Goal: Transaction & Acquisition: Book appointment/travel/reservation

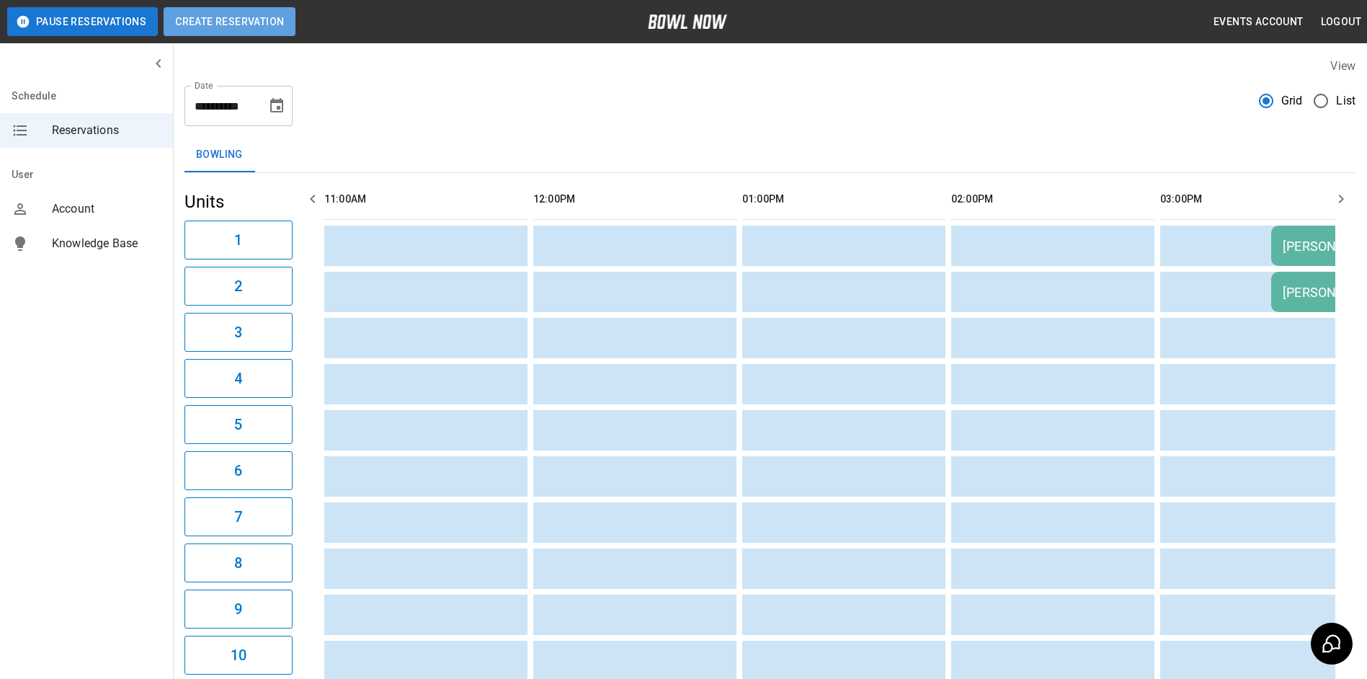
click at [216, 25] on button "Create Reservation" at bounding box center [230, 21] width 132 height 29
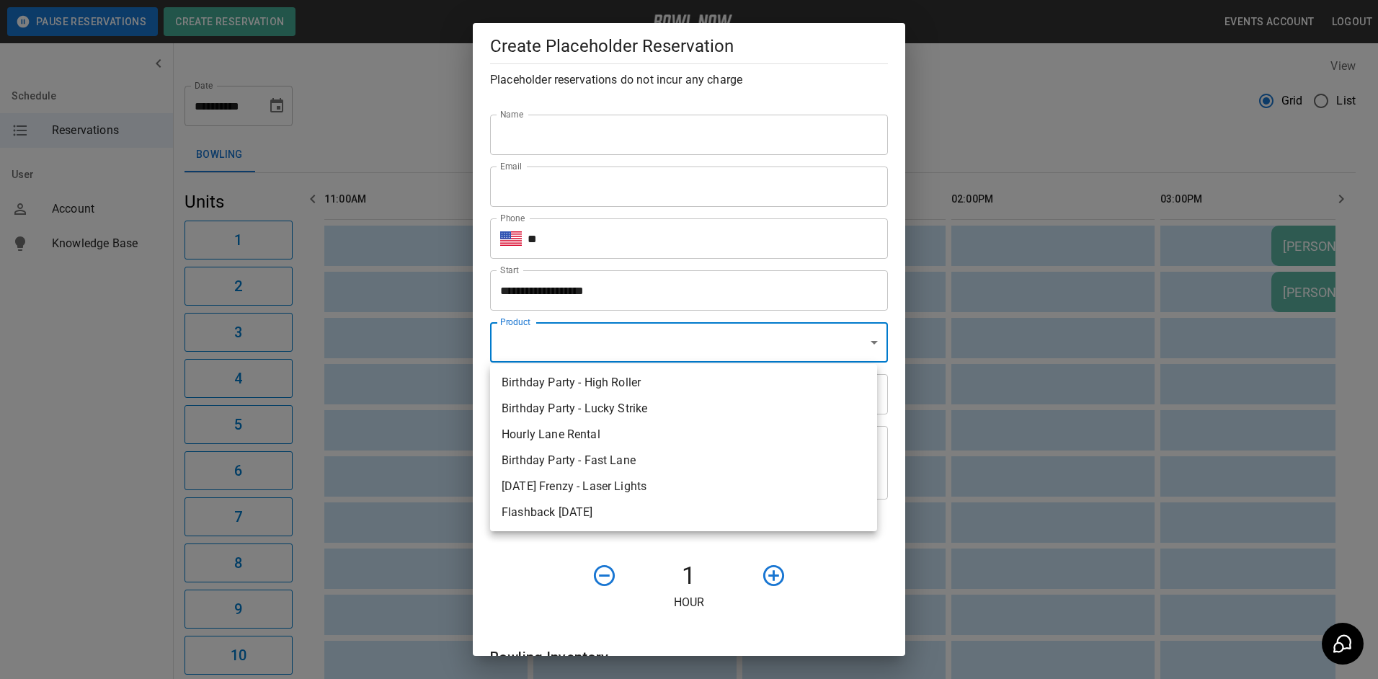
click at [688, 338] on body "**********" at bounding box center [689, 665] width 1378 height 1330
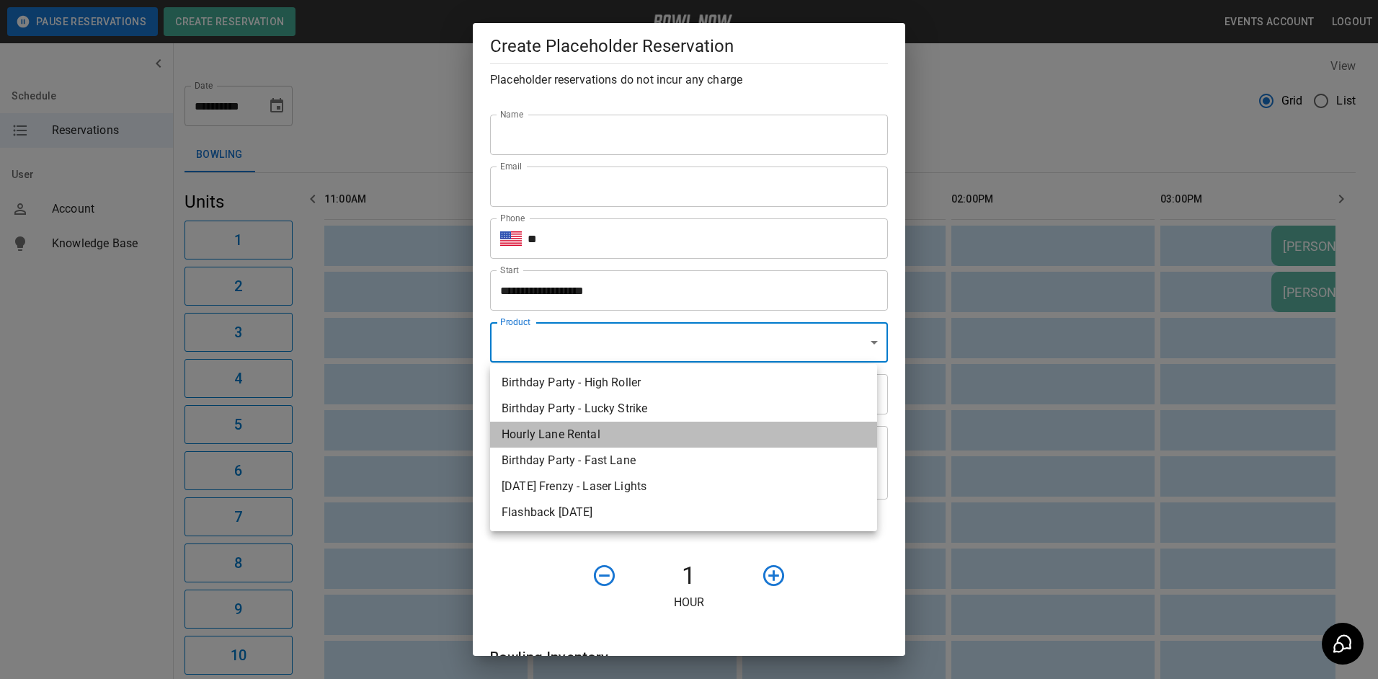
click at [663, 430] on li "Hourly Lane Rental" at bounding box center [683, 435] width 387 height 26
type input "**********"
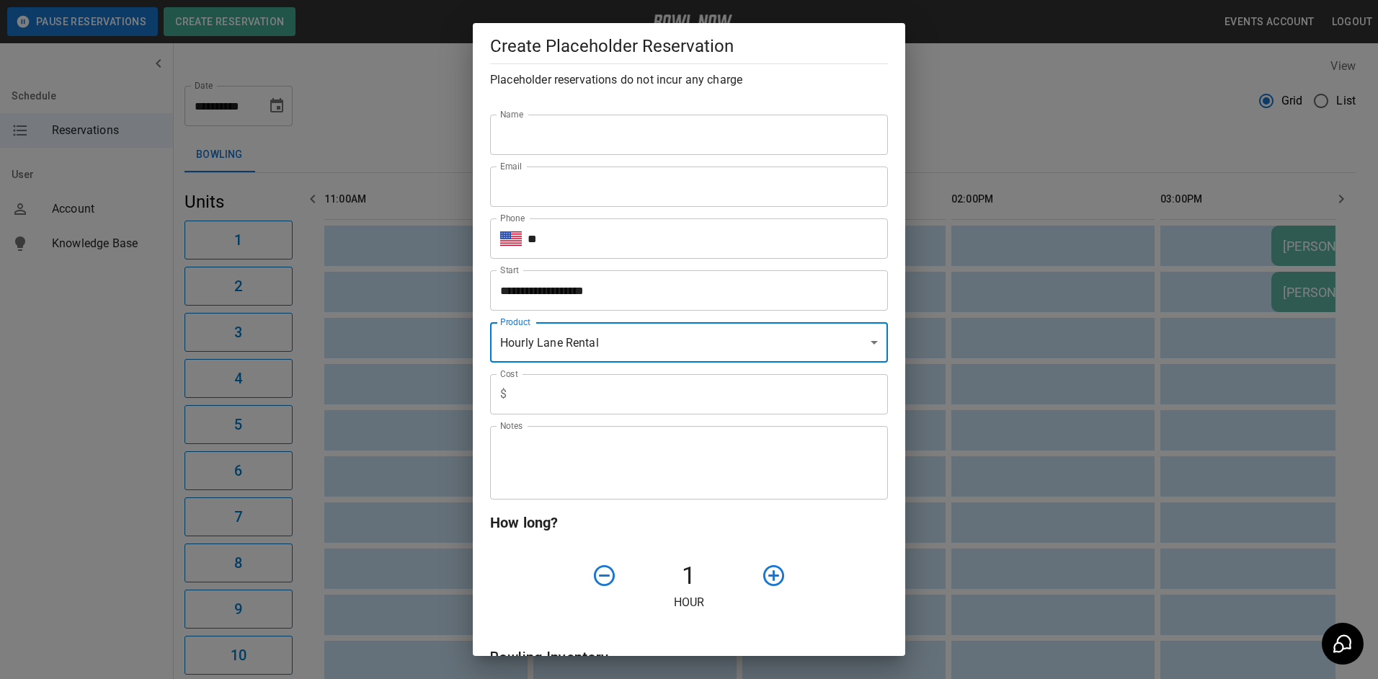
click at [546, 130] on input "Name" at bounding box center [689, 135] width 398 height 40
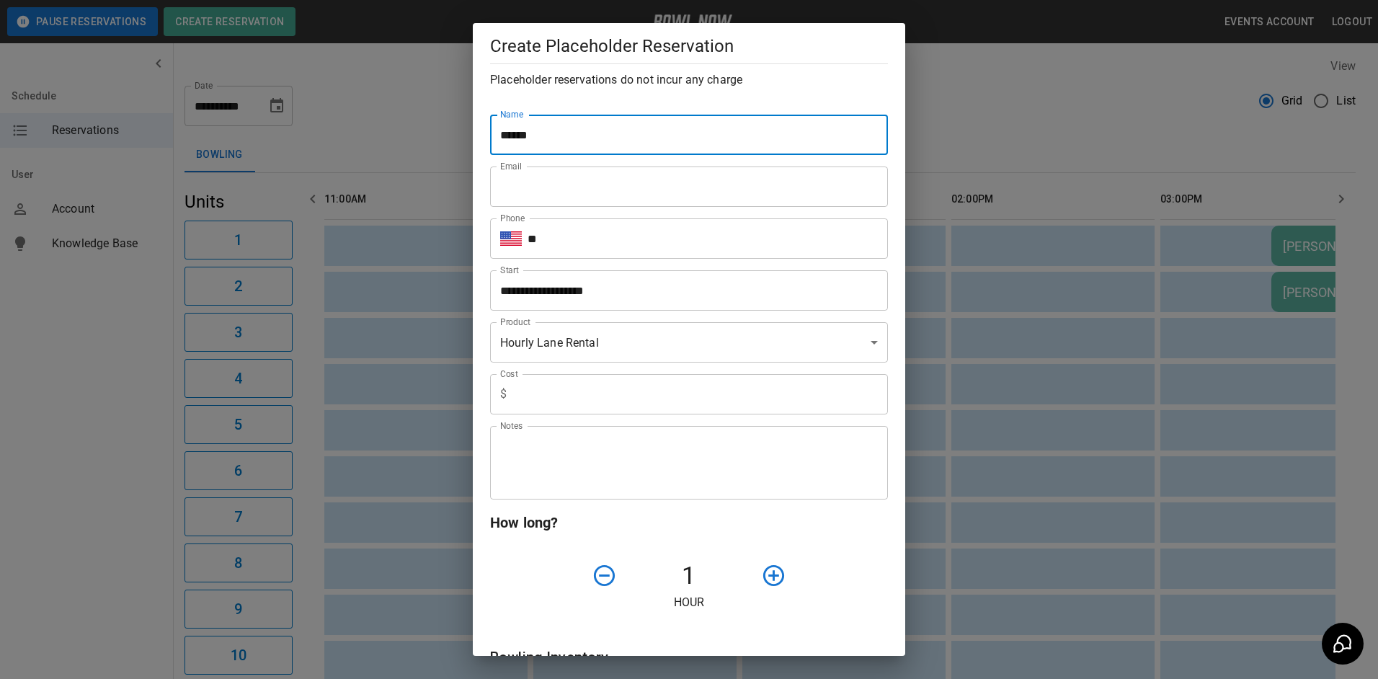
type input "******"
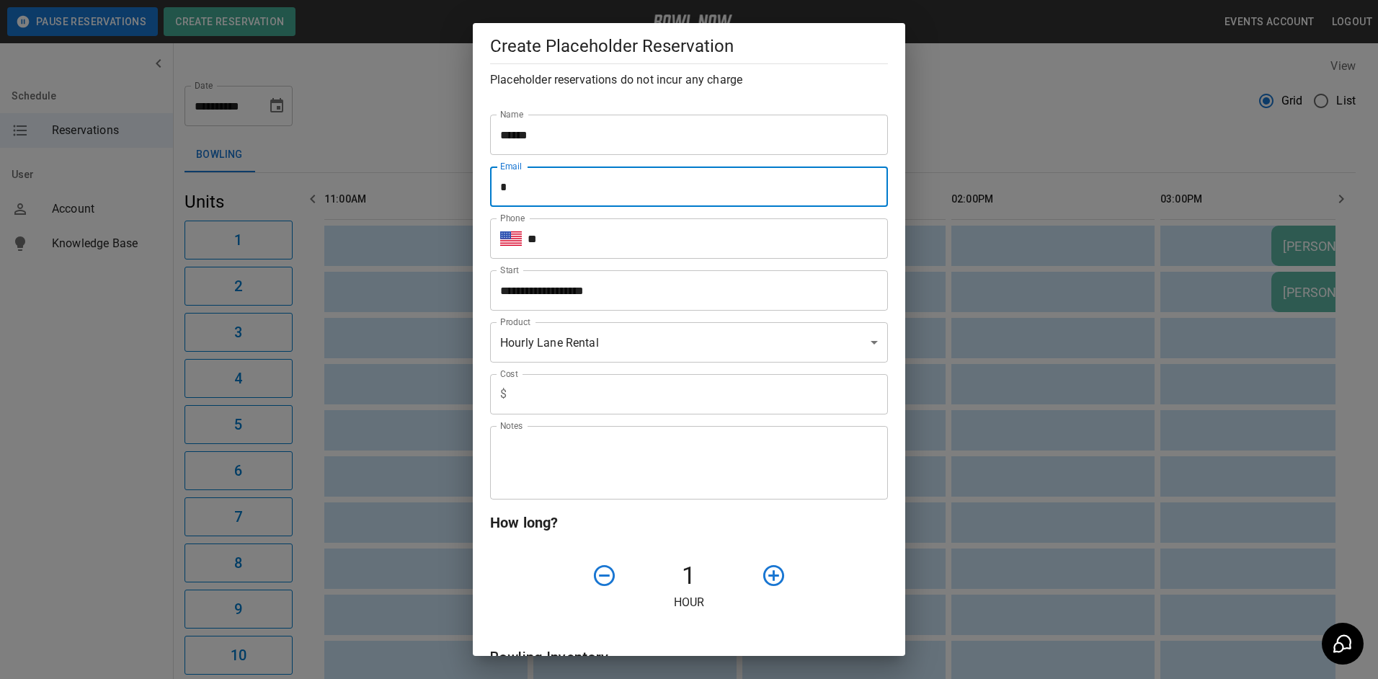
type input "**********"
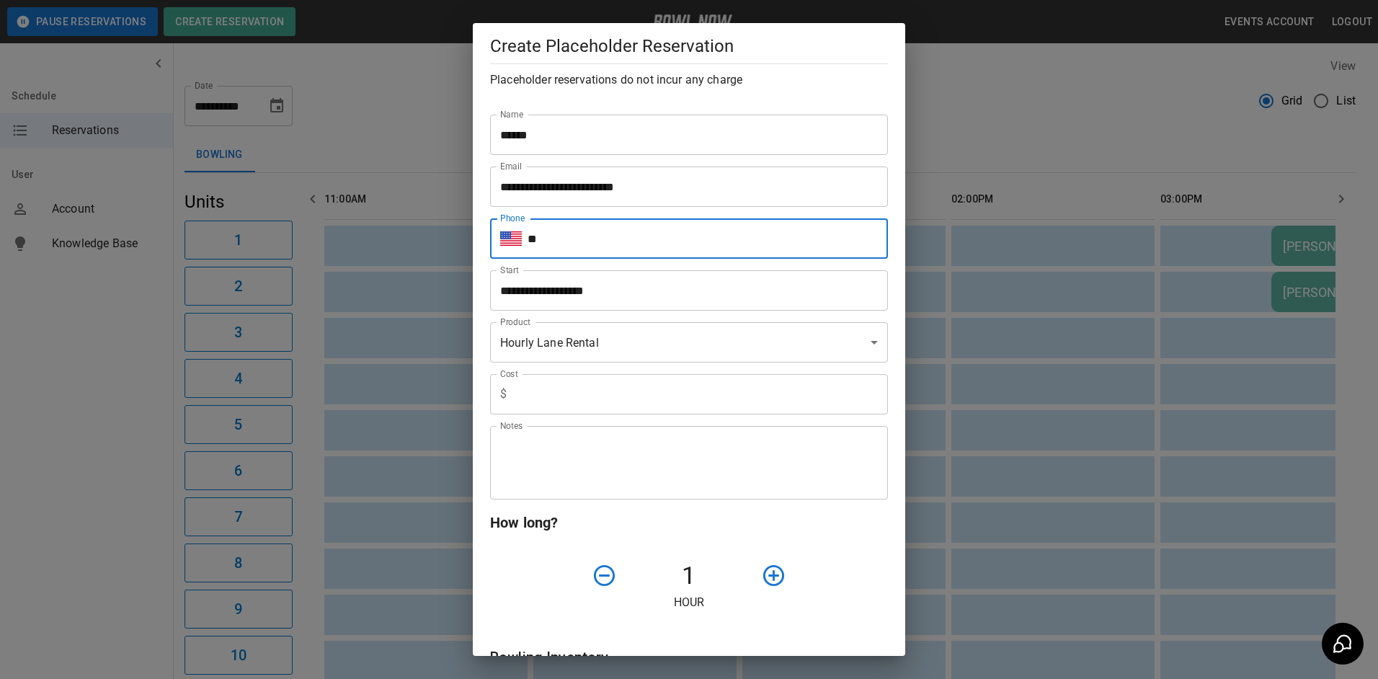
click at [575, 257] on input "**" at bounding box center [708, 238] width 360 height 40
type input "**********"
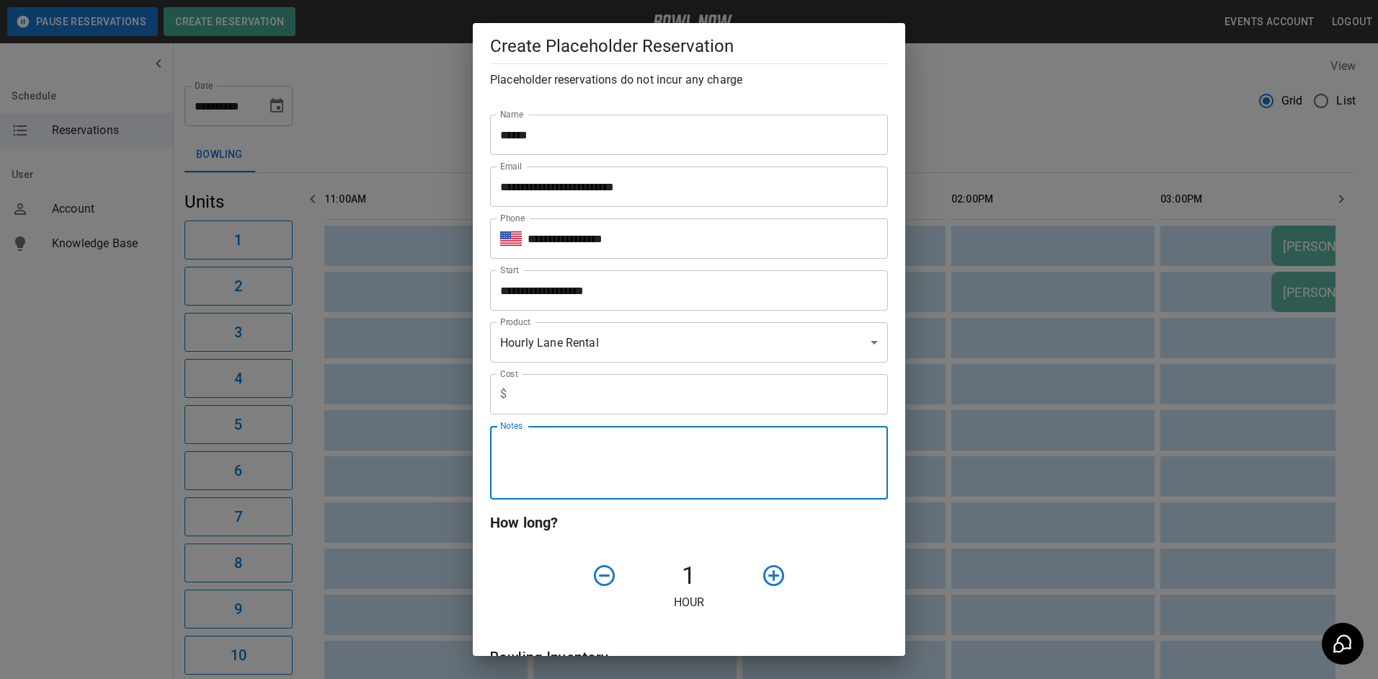
click at [610, 472] on textarea "Notes" at bounding box center [689, 463] width 378 height 50
type textarea "**********"
click at [812, 528] on h6 "How long?" at bounding box center [689, 522] width 398 height 23
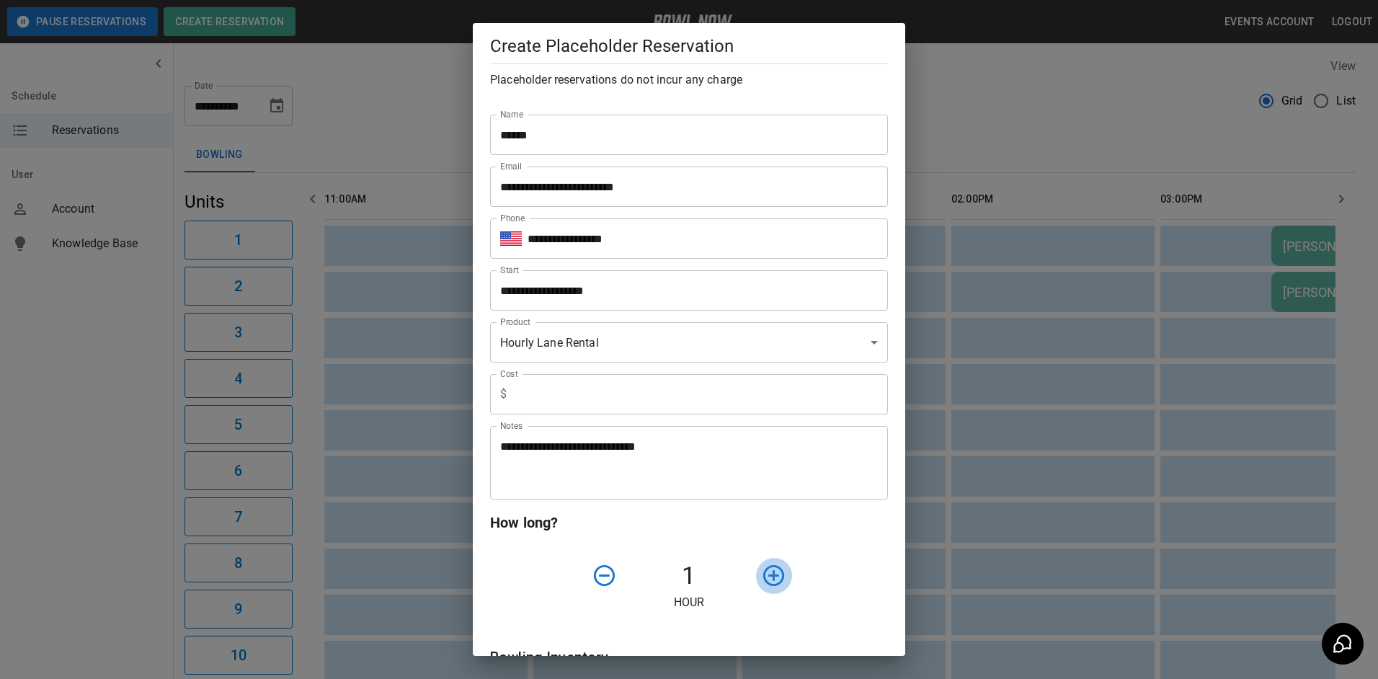
click at [770, 582] on icon "button" at bounding box center [773, 575] width 25 height 25
click at [780, 574] on button "button" at bounding box center [773, 575] width 37 height 37
click at [779, 573] on button "button" at bounding box center [773, 575] width 37 height 37
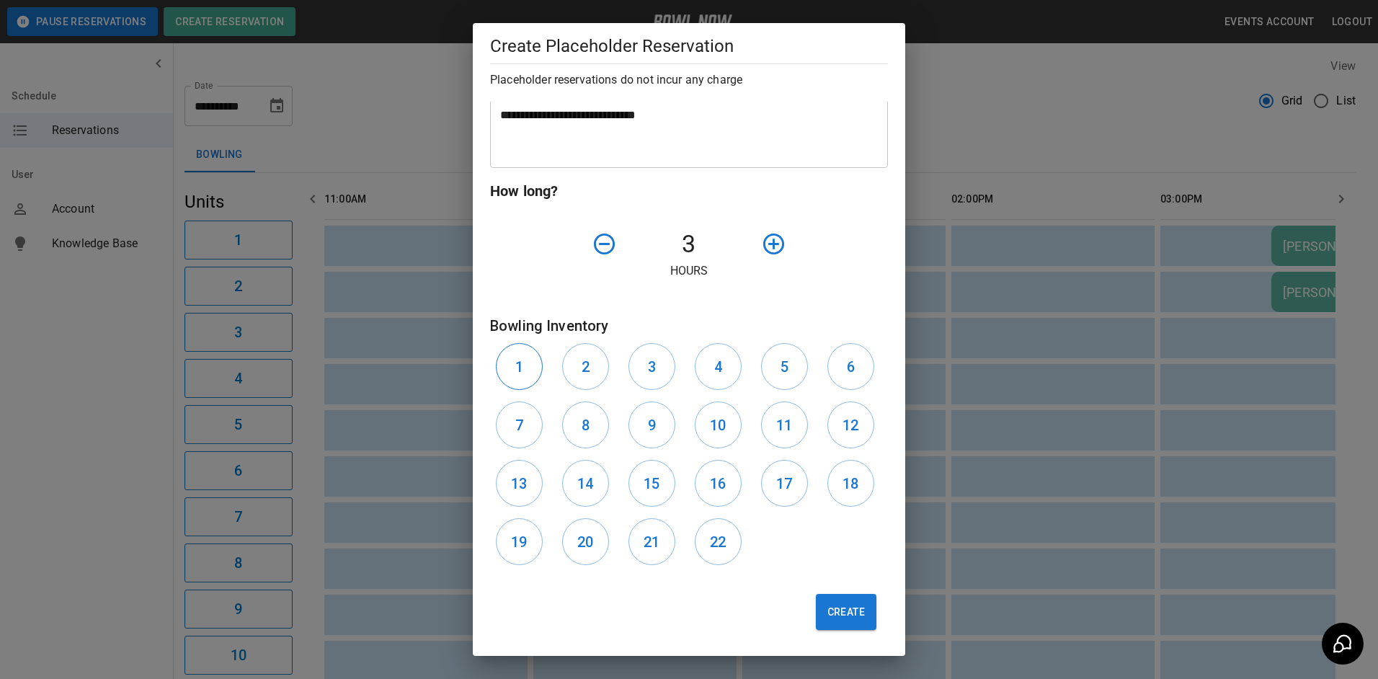
click at [510, 361] on button "1" at bounding box center [519, 366] width 47 height 47
click at [586, 363] on h6 "2" at bounding box center [586, 366] width 8 height 23
click at [648, 363] on h6 "3" at bounding box center [652, 366] width 8 height 23
click at [724, 363] on button "4" at bounding box center [718, 366] width 47 height 47
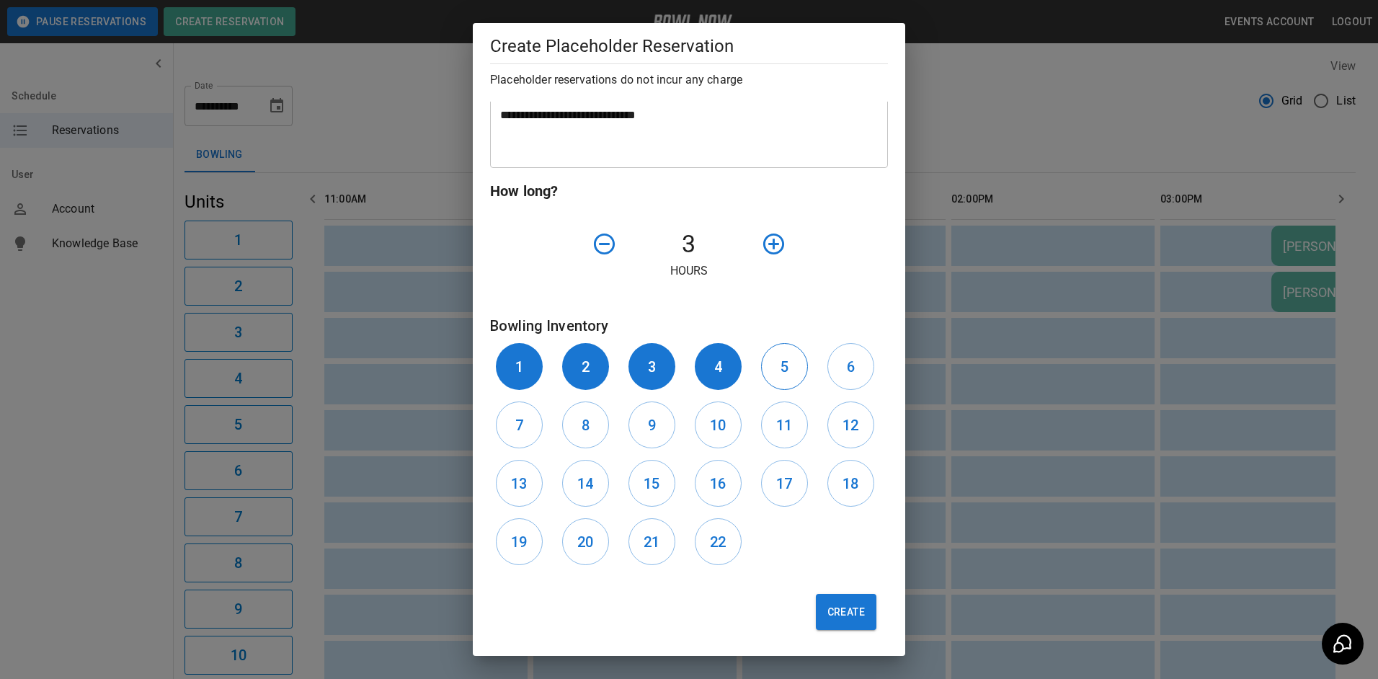
click at [765, 365] on button "5" at bounding box center [784, 366] width 47 height 47
drag, startPoint x: 866, startPoint y: 370, endPoint x: 852, endPoint y: 404, distance: 36.5
click at [863, 370] on div "6" at bounding box center [855, 366] width 66 height 58
drag, startPoint x: 850, startPoint y: 427, endPoint x: 836, endPoint y: 367, distance: 62.1
click at [845, 415] on h6 "12" at bounding box center [850, 425] width 16 height 23
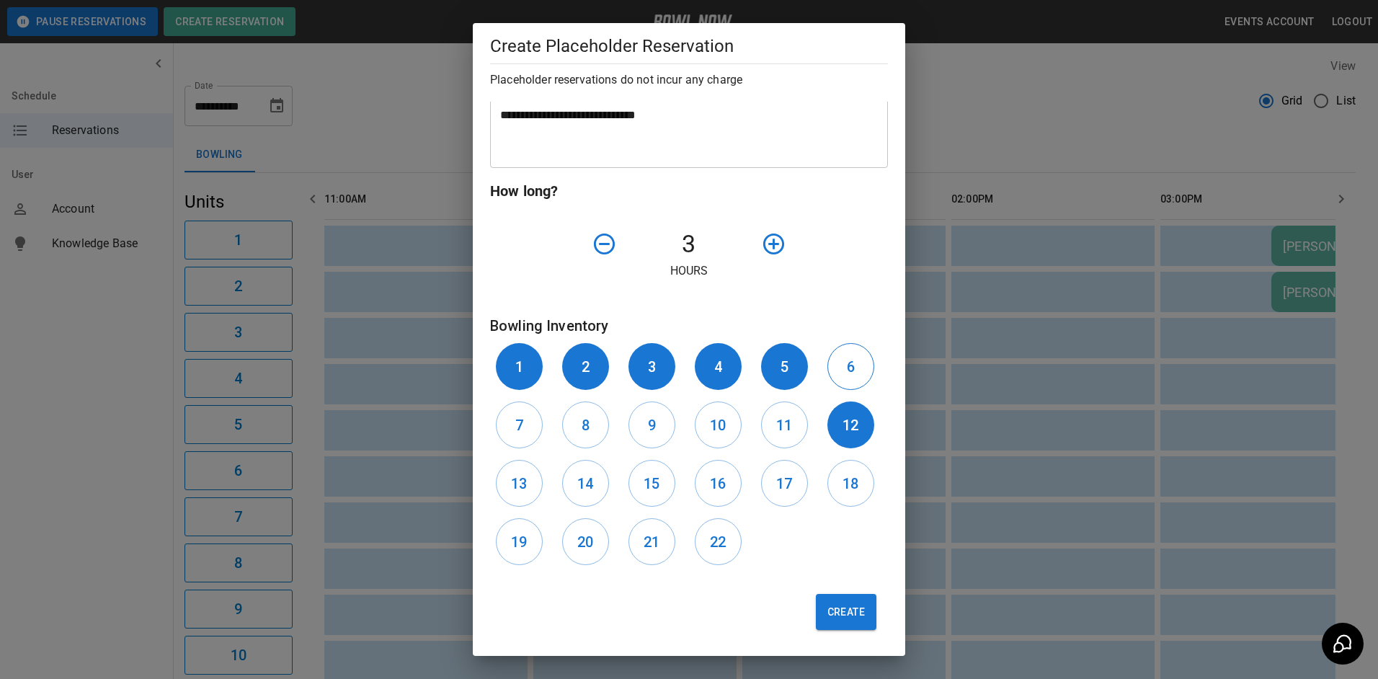
drag, startPoint x: 836, startPoint y: 375, endPoint x: 841, endPoint y: 444, distance: 69.4
click at [836, 382] on button "6" at bounding box center [850, 366] width 47 height 47
click at [855, 465] on button "18" at bounding box center [850, 483] width 47 height 47
click at [786, 450] on div "11" at bounding box center [788, 425] width 66 height 58
click at [788, 433] on button "11" at bounding box center [784, 424] width 47 height 47
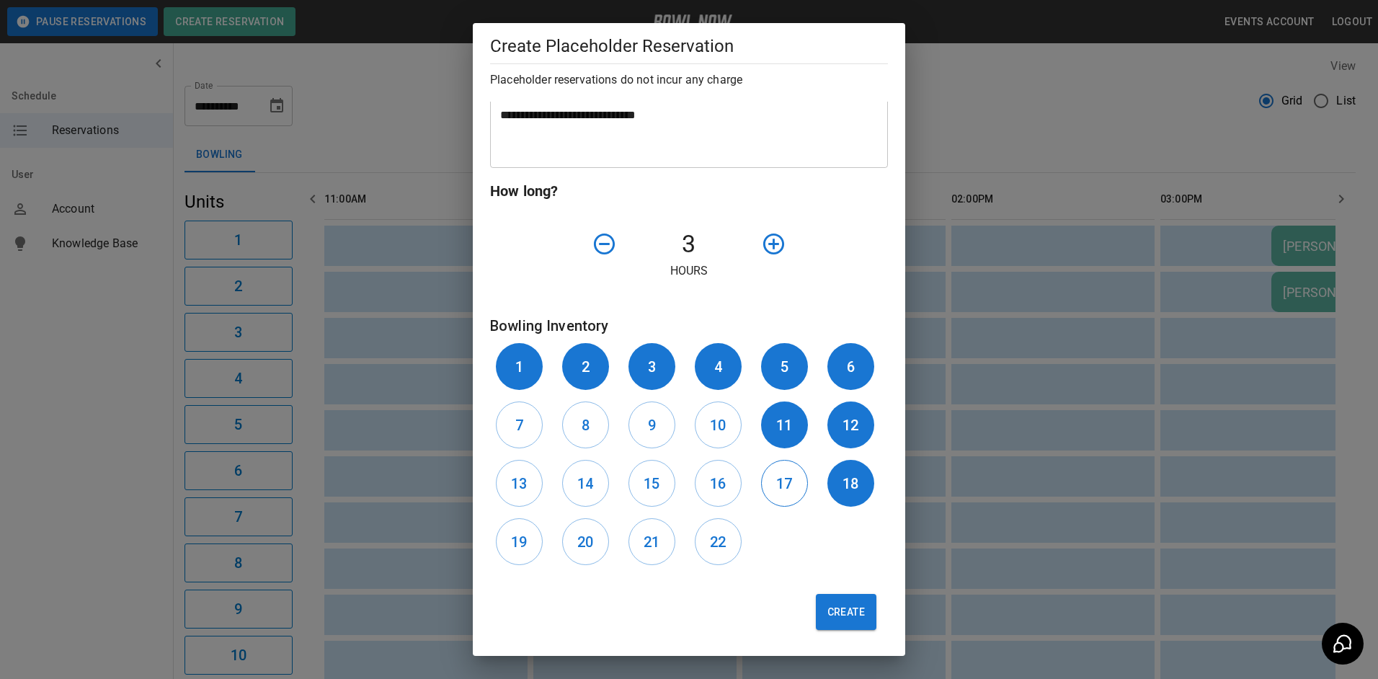
click at [785, 484] on h6 "17" at bounding box center [784, 483] width 16 height 23
click at [712, 485] on h6 "16" at bounding box center [718, 483] width 16 height 23
click at [707, 394] on div "4" at bounding box center [722, 366] width 66 height 58
drag, startPoint x: 708, startPoint y: 430, endPoint x: 656, endPoint y: 429, distance: 51.9
click at [710, 430] on h6 "10" at bounding box center [718, 425] width 16 height 23
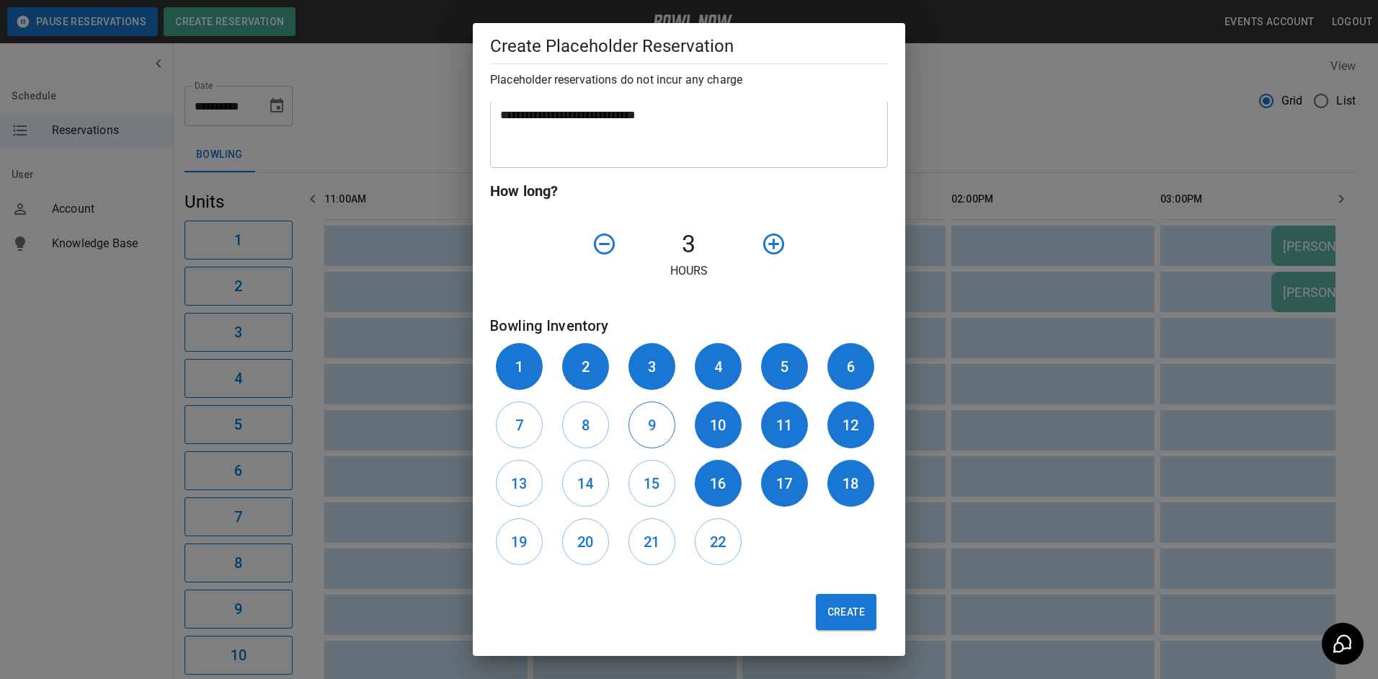
drag, startPoint x: 645, startPoint y: 429, endPoint x: 632, endPoint y: 430, distance: 13.0
click at [641, 429] on button "9" at bounding box center [651, 424] width 47 height 47
click at [587, 430] on button "8" at bounding box center [585, 424] width 47 height 47
drag, startPoint x: 520, startPoint y: 431, endPoint x: 519, endPoint y: 466, distance: 35.3
click at [520, 434] on h6 "7" at bounding box center [519, 425] width 8 height 23
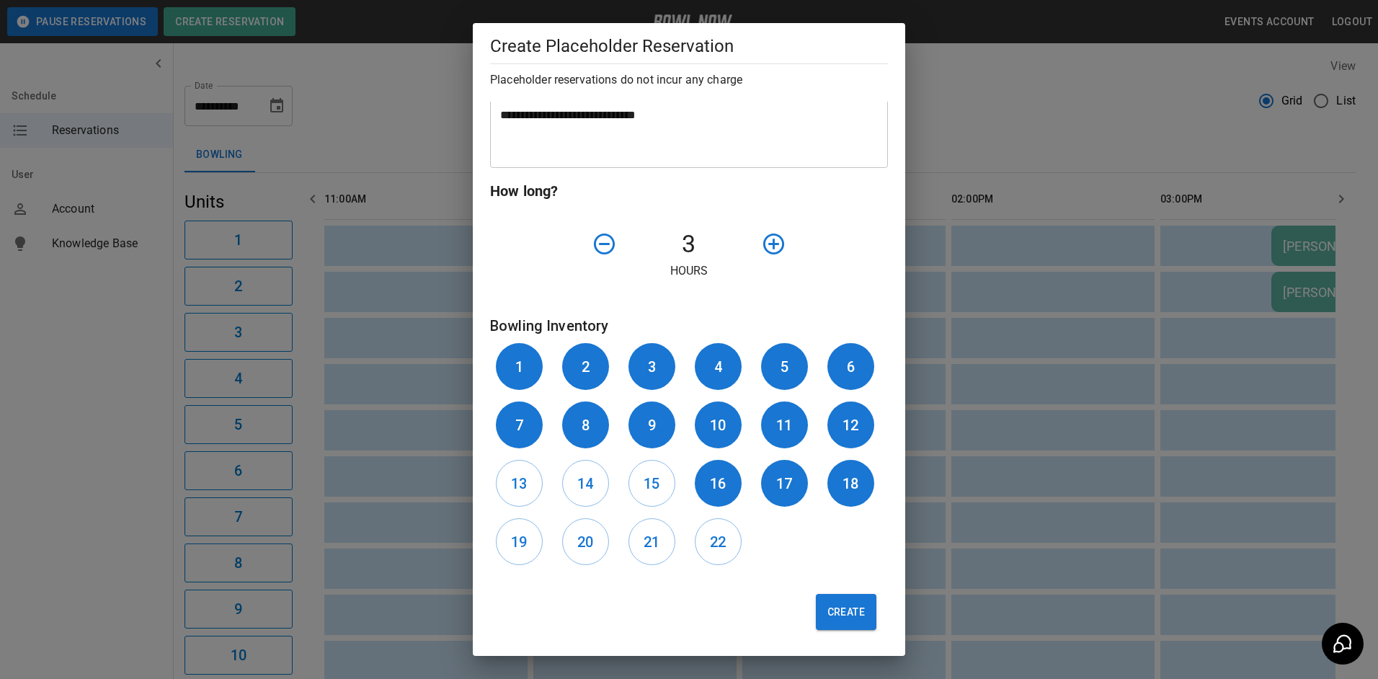
drag, startPoint x: 521, startPoint y: 472, endPoint x: 557, endPoint y: 479, distance: 36.6
click at [525, 476] on h6 "13" at bounding box center [519, 483] width 16 height 23
drag, startPoint x: 584, startPoint y: 479, endPoint x: 639, endPoint y: 479, distance: 55.5
click at [584, 479] on h6 "14" at bounding box center [585, 483] width 16 height 23
click at [658, 479] on button "15" at bounding box center [651, 483] width 47 height 47
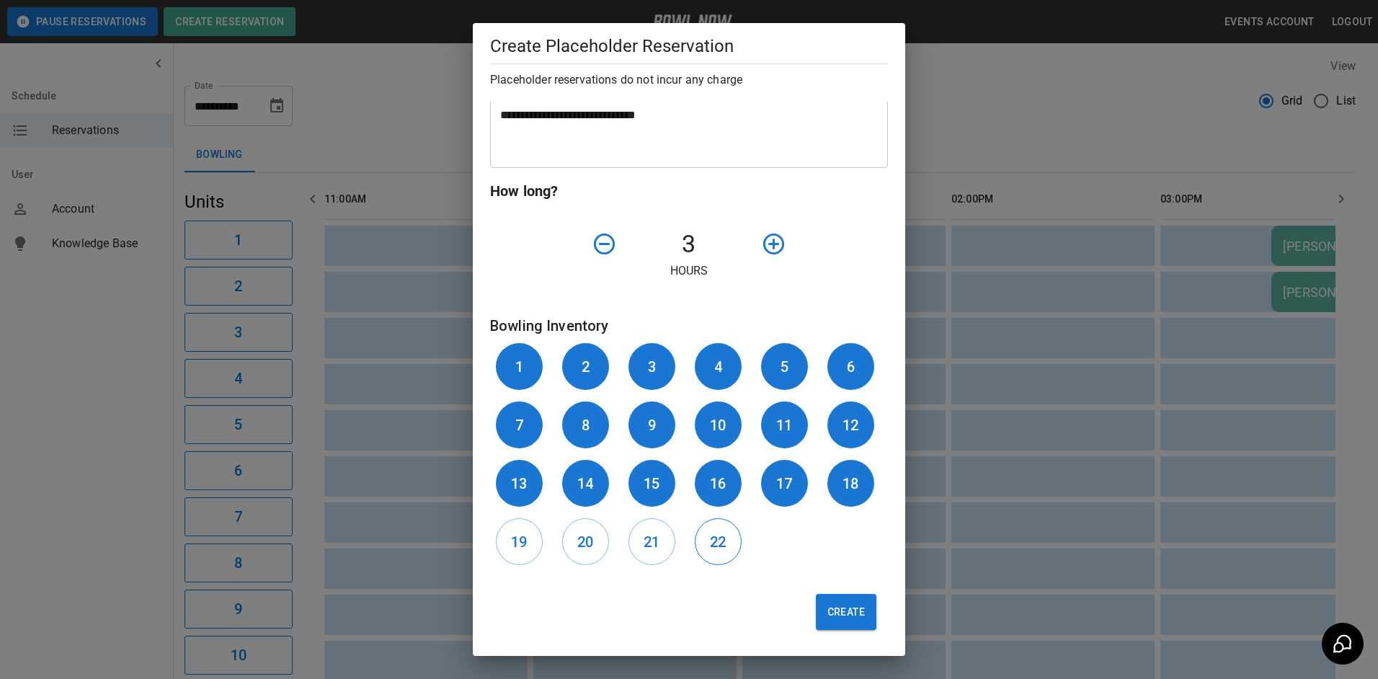
drag, startPoint x: 706, startPoint y: 543, endPoint x: 697, endPoint y: 543, distance: 9.4
click at [703, 543] on button "22" at bounding box center [718, 541] width 47 height 47
drag, startPoint x: 661, startPoint y: 543, endPoint x: 590, endPoint y: 547, distance: 70.7
click at [653, 543] on button "21" at bounding box center [651, 541] width 47 height 47
drag, startPoint x: 584, startPoint y: 548, endPoint x: 536, endPoint y: 548, distance: 47.6
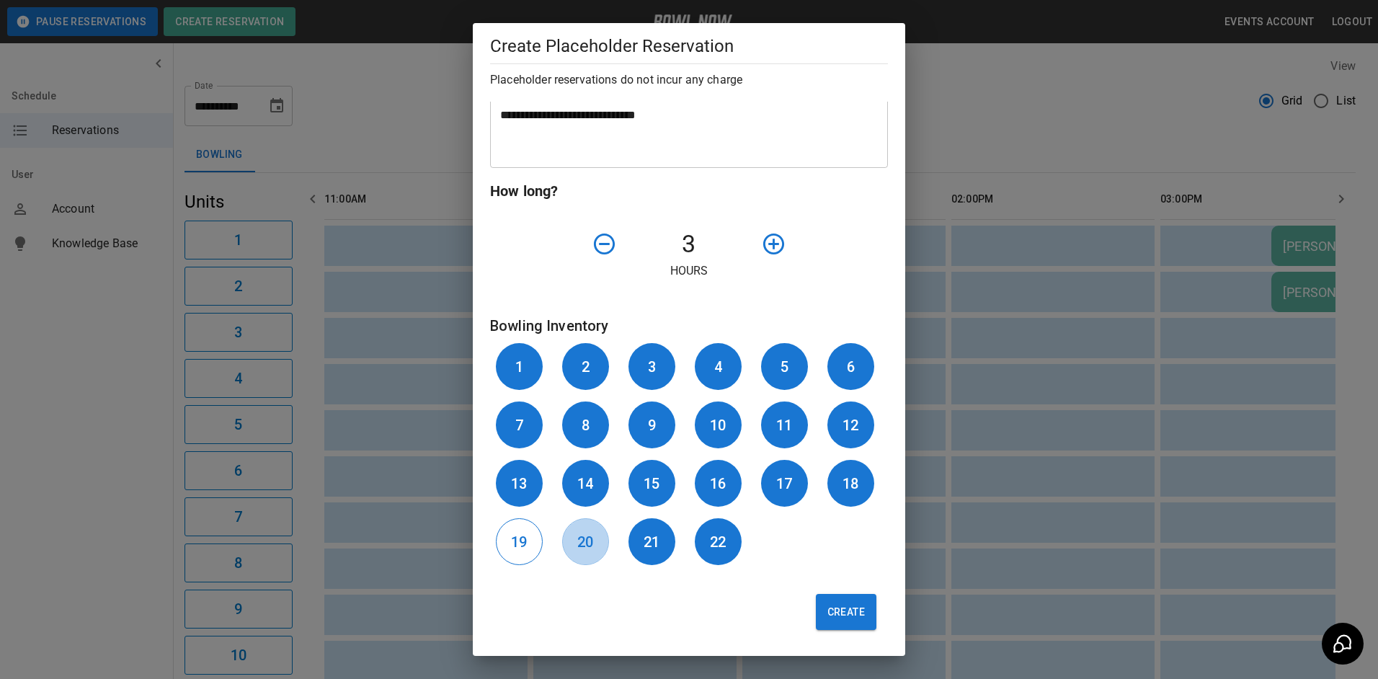
click at [582, 548] on h6 "20" at bounding box center [585, 541] width 16 height 23
drag, startPoint x: 533, startPoint y: 548, endPoint x: 601, endPoint y: 552, distance: 68.6
click at [533, 548] on button "19" at bounding box center [519, 541] width 47 height 47
click at [842, 623] on button "Create" at bounding box center [846, 612] width 61 height 36
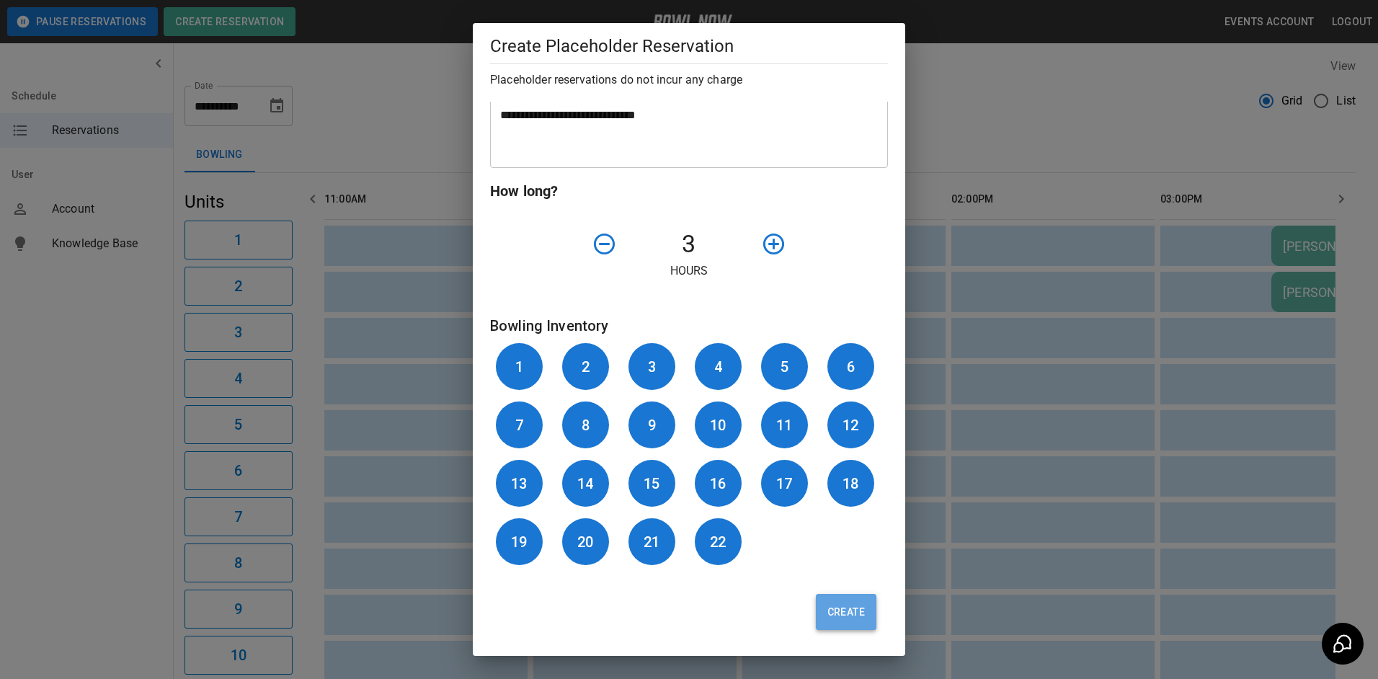
drag, startPoint x: 845, startPoint y: 619, endPoint x: 825, endPoint y: 621, distance: 20.3
click at [825, 621] on button "Create" at bounding box center [846, 612] width 61 height 36
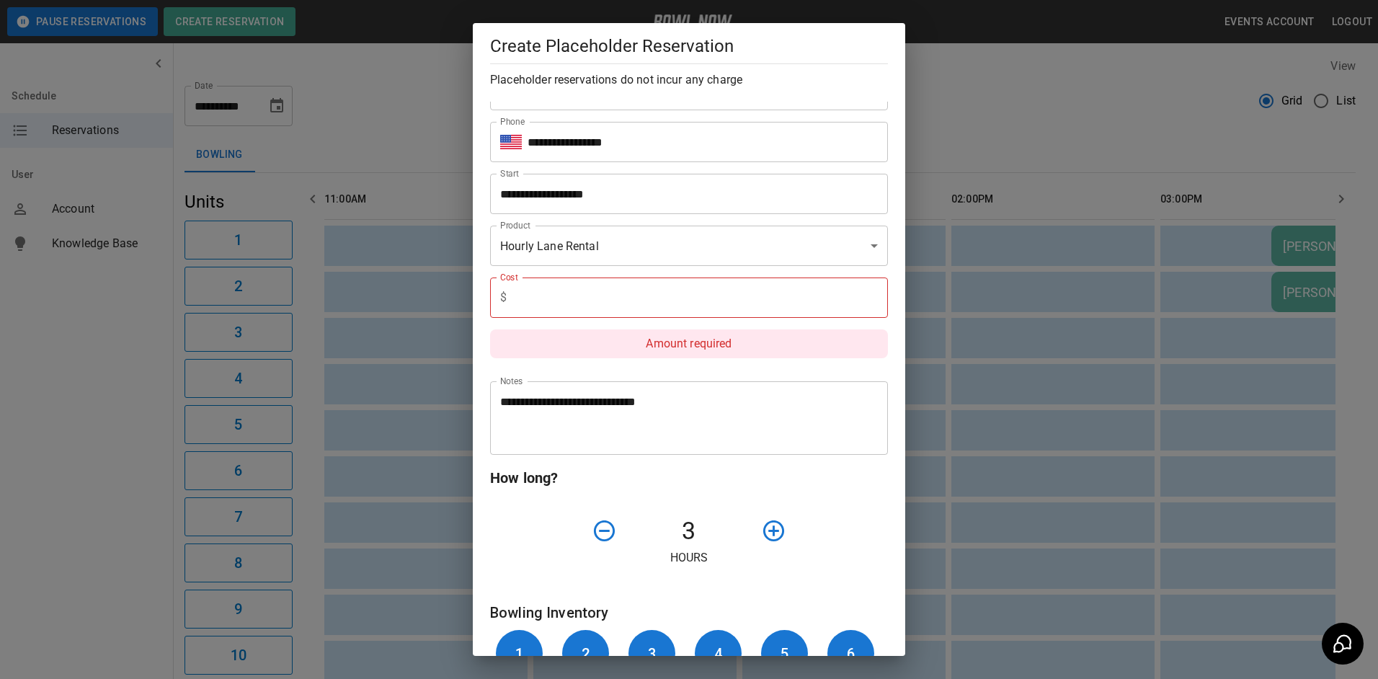
scroll to position [0, 0]
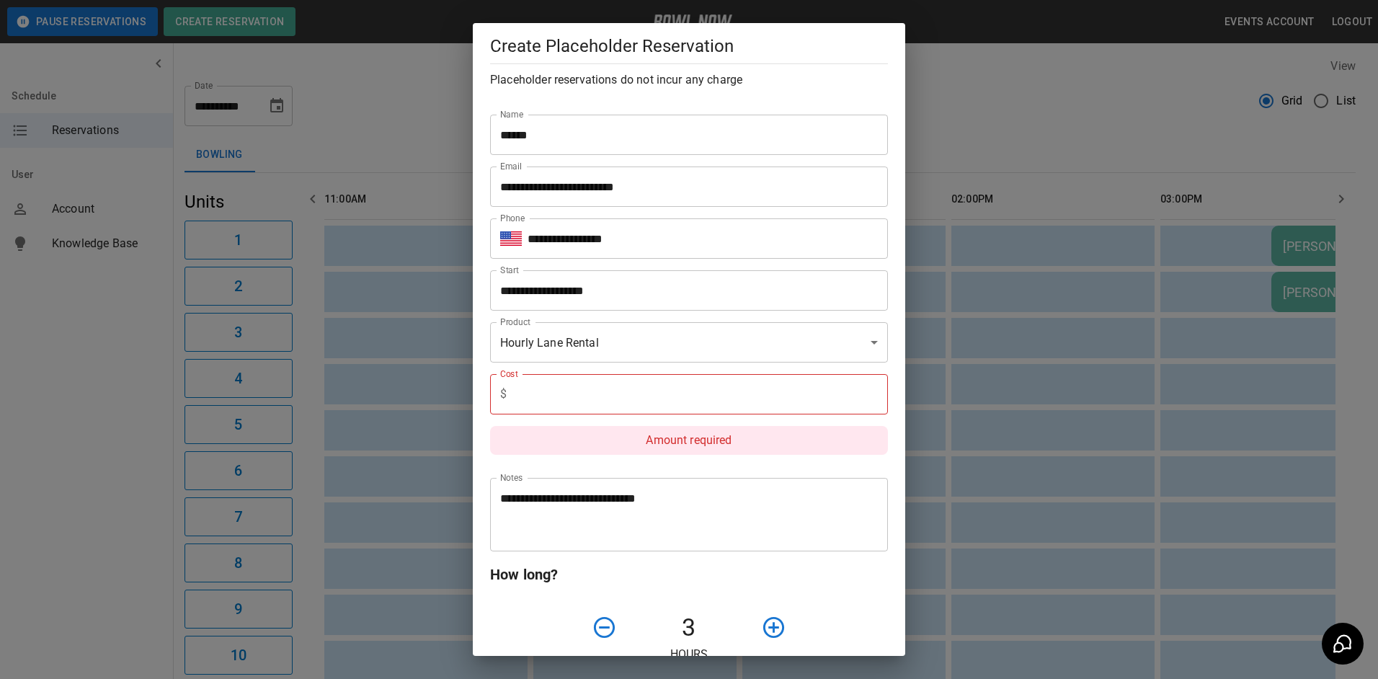
click at [603, 391] on input "text" at bounding box center [699, 394] width 375 height 40
type input "*"
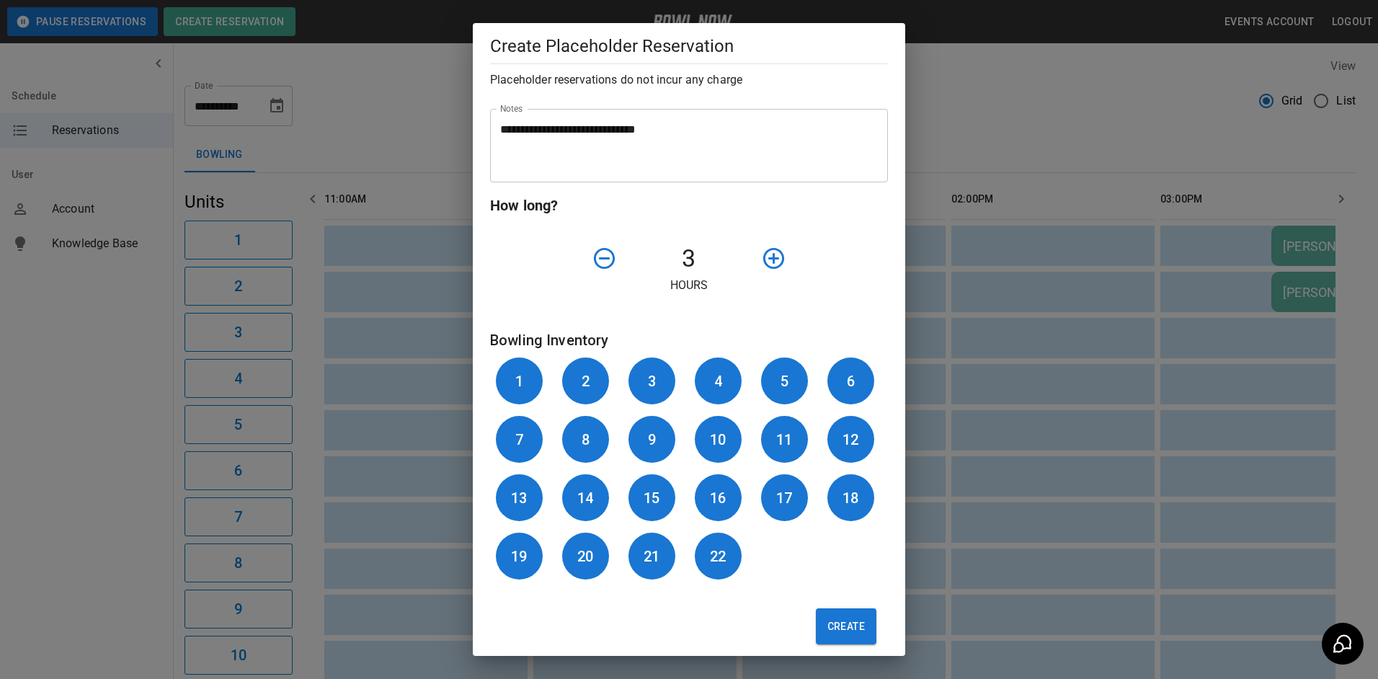
scroll to position [333, 0]
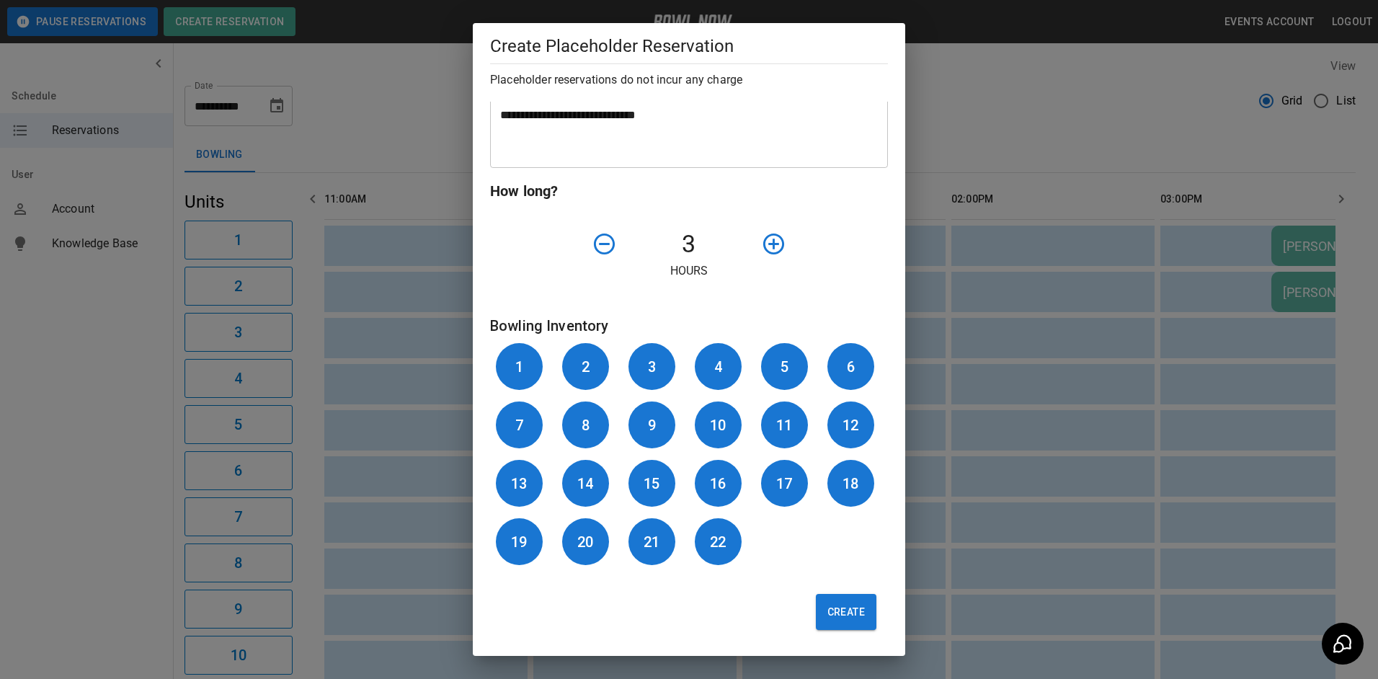
click at [844, 597] on button "Create" at bounding box center [846, 612] width 61 height 36
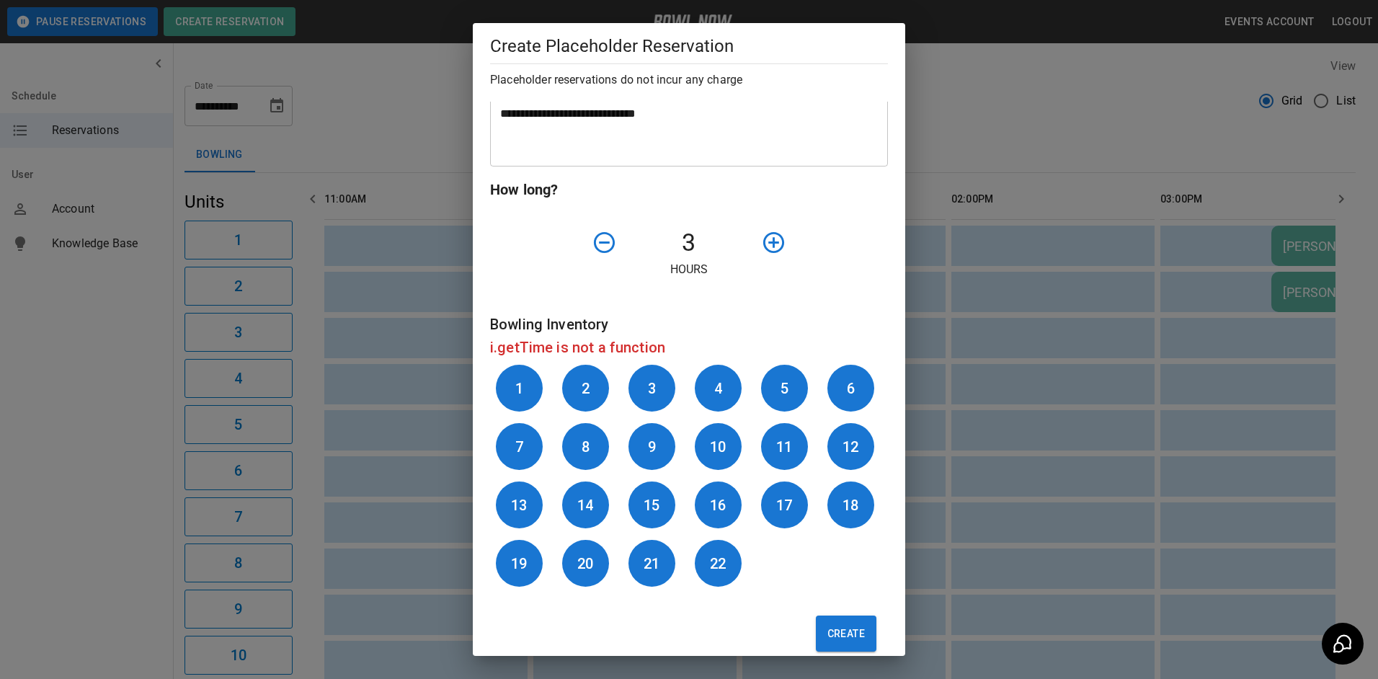
scroll to position [0, 0]
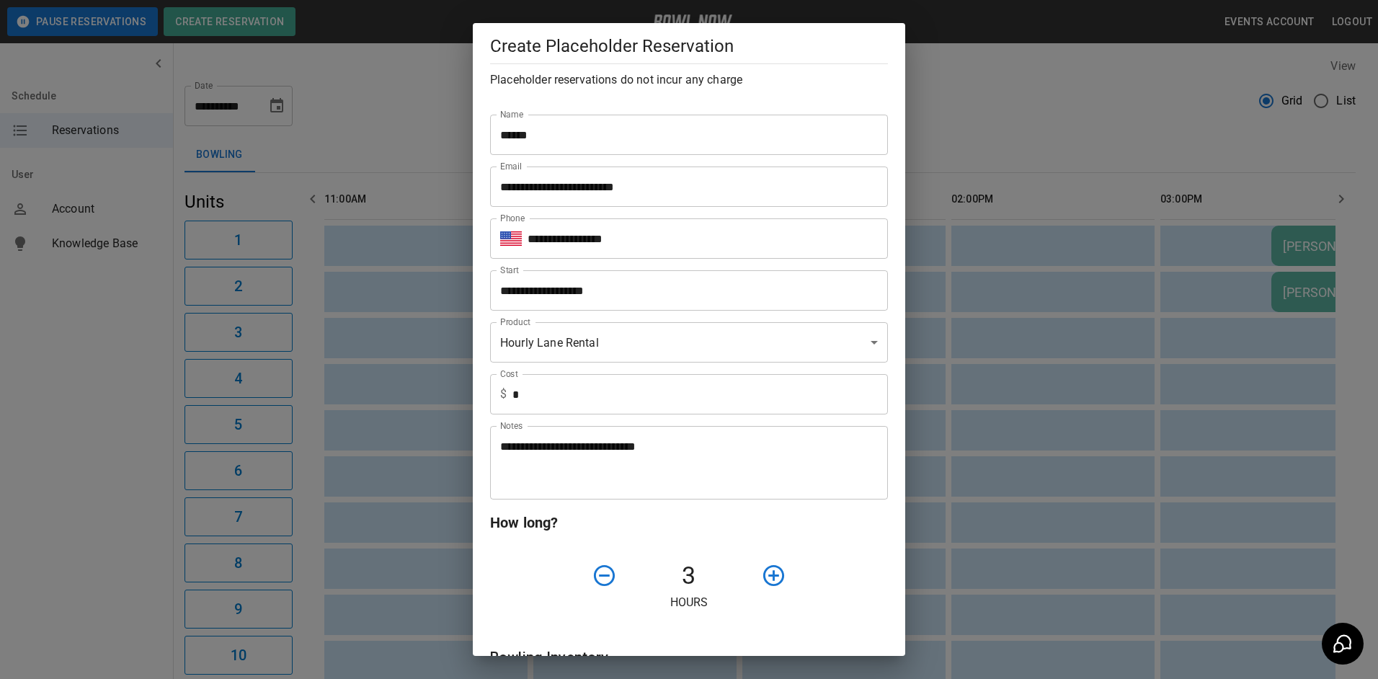
click at [571, 290] on input "**********" at bounding box center [684, 290] width 388 height 40
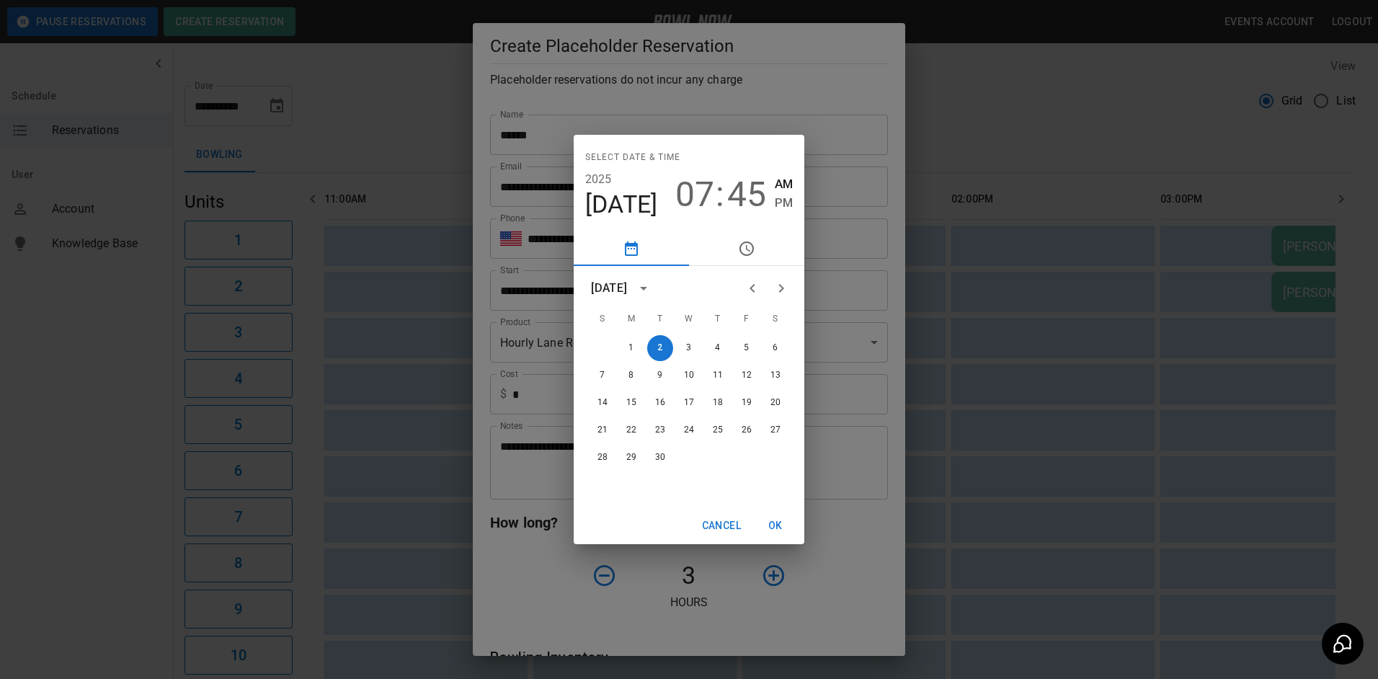
click at [706, 193] on span "07" at bounding box center [694, 194] width 39 height 40
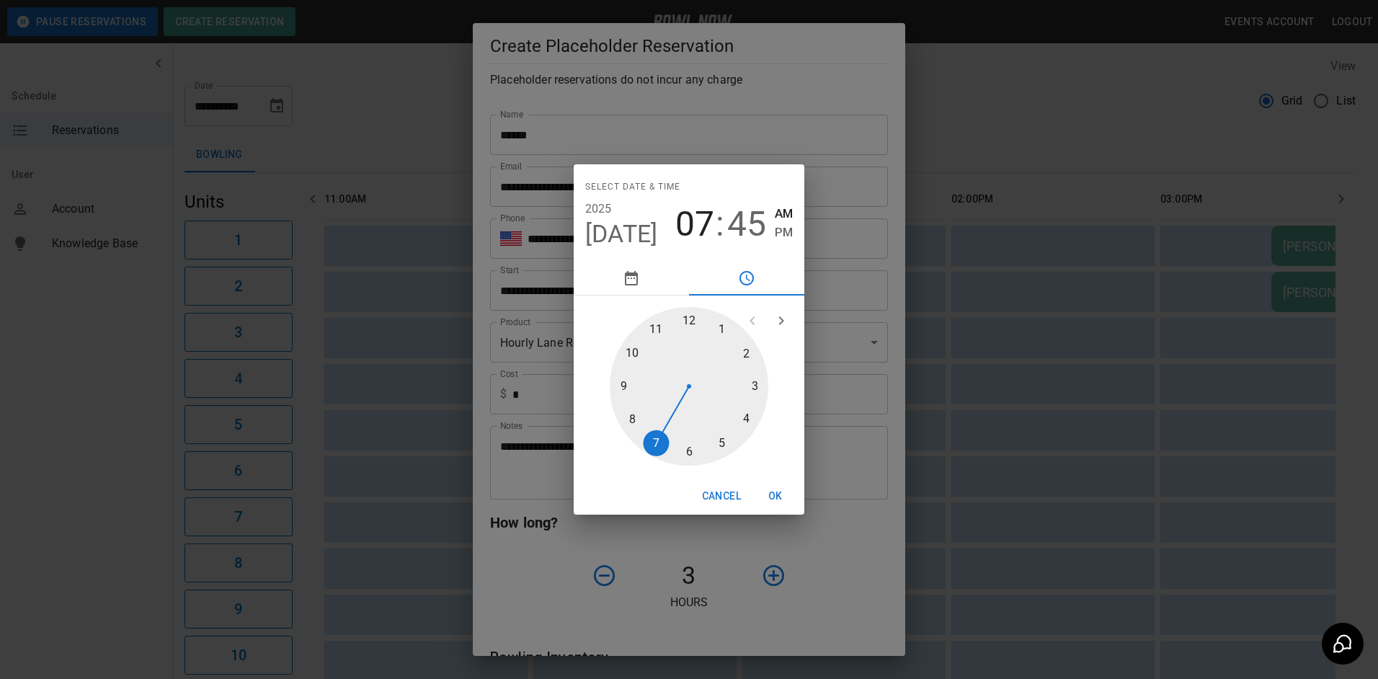
click at [654, 323] on div at bounding box center [689, 386] width 159 height 159
click at [690, 323] on div at bounding box center [689, 386] width 159 height 159
type input "**********"
click at [778, 501] on button "OK" at bounding box center [775, 496] width 46 height 27
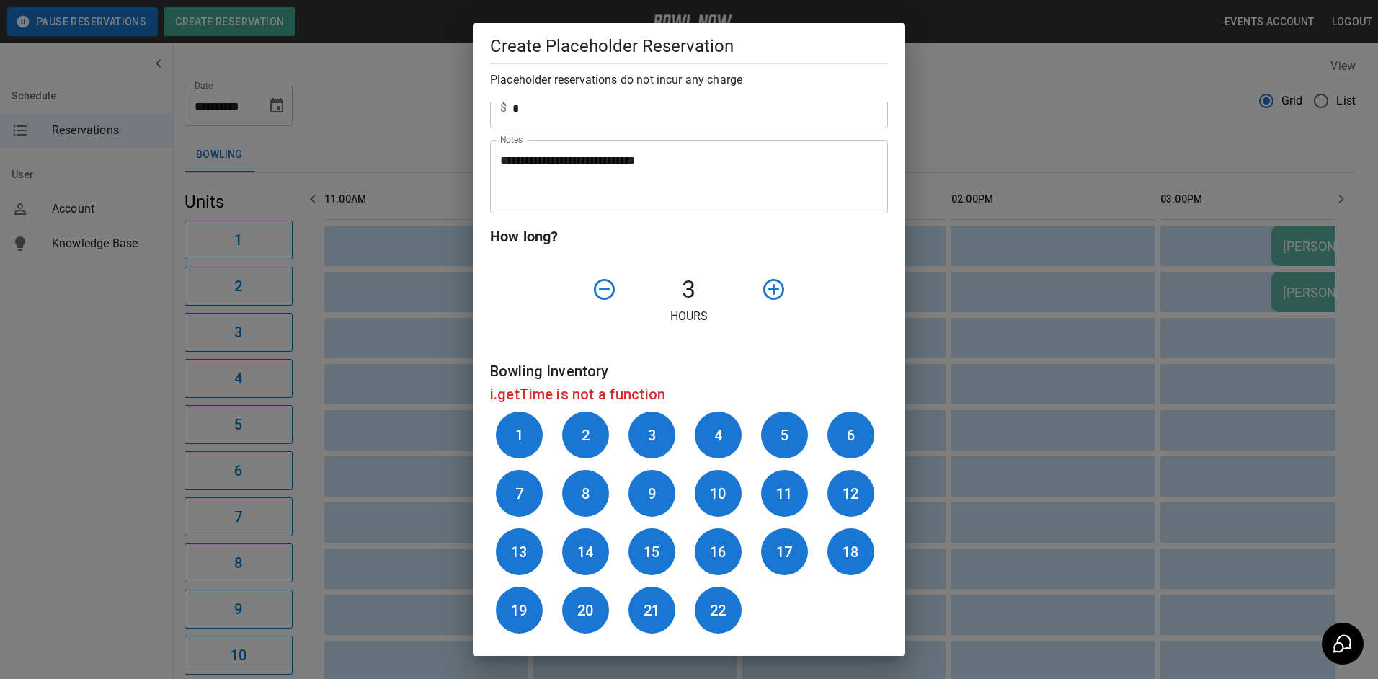
scroll to position [356, 0]
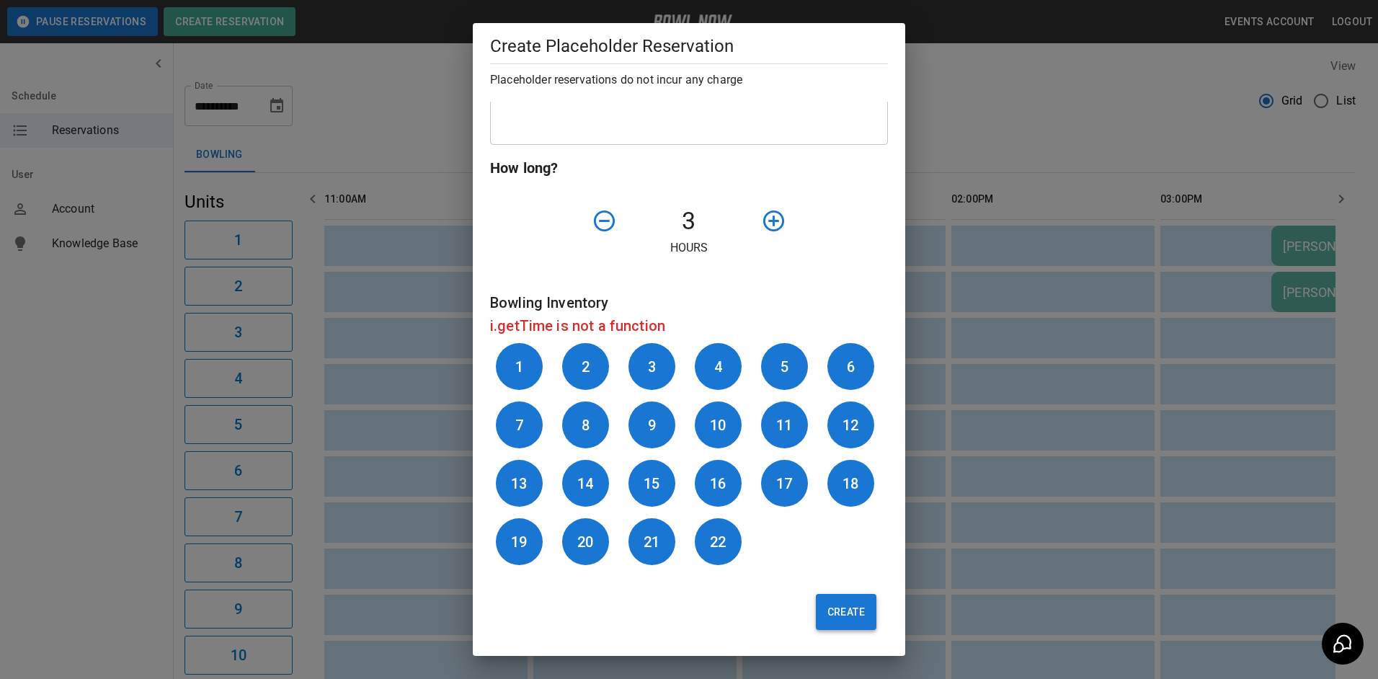
click at [848, 613] on button "Create" at bounding box center [846, 612] width 61 height 36
click at [649, 543] on h6 "21" at bounding box center [652, 541] width 16 height 23
click at [848, 612] on button "Create" at bounding box center [846, 612] width 61 height 36
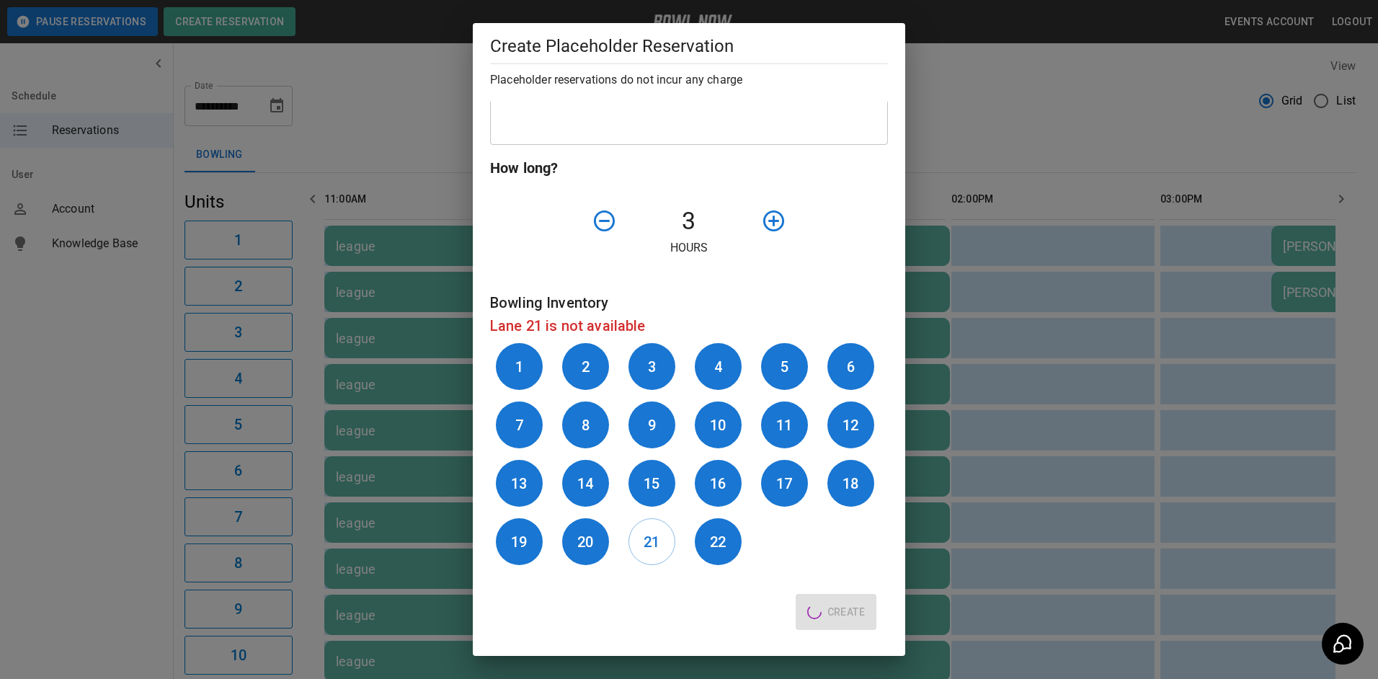
type input "**"
type input "**********"
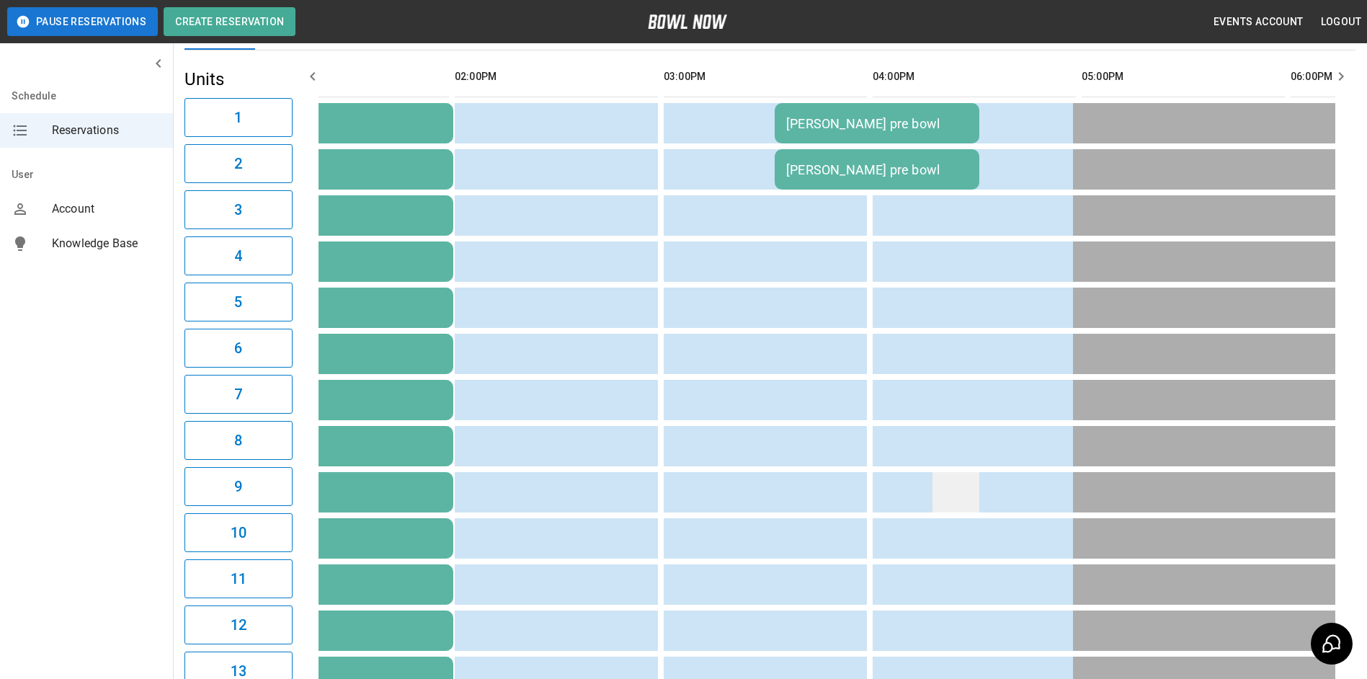
scroll to position [85, 0]
